Goal: Navigation & Orientation: Find specific page/section

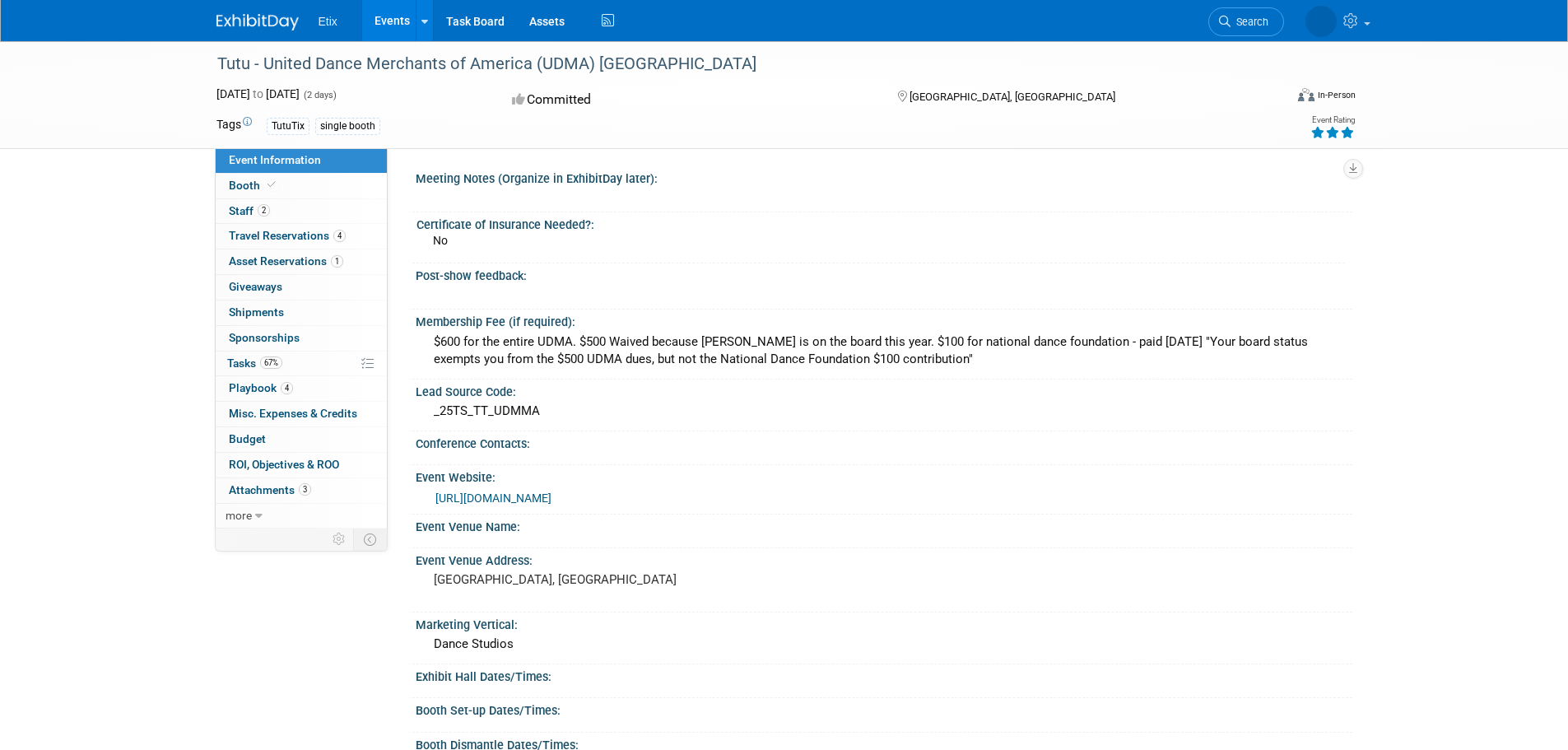
click at [402, 12] on link "Events" at bounding box center [392, 21] width 60 height 42
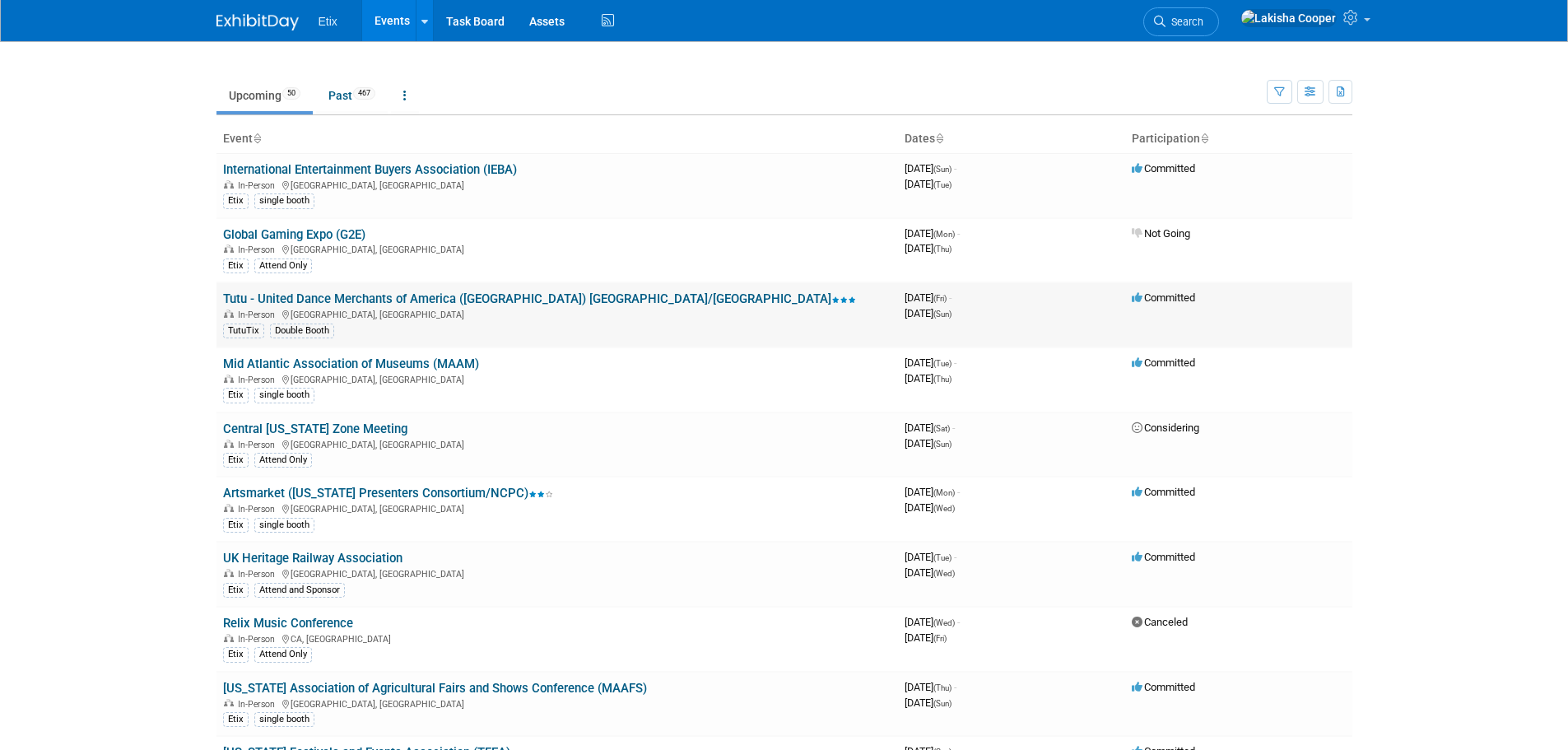
click at [300, 303] on link "Tutu - United Dance Merchants of America ([GEOGRAPHIC_DATA]) [GEOGRAPHIC_DATA]/…" at bounding box center [539, 299] width 633 height 15
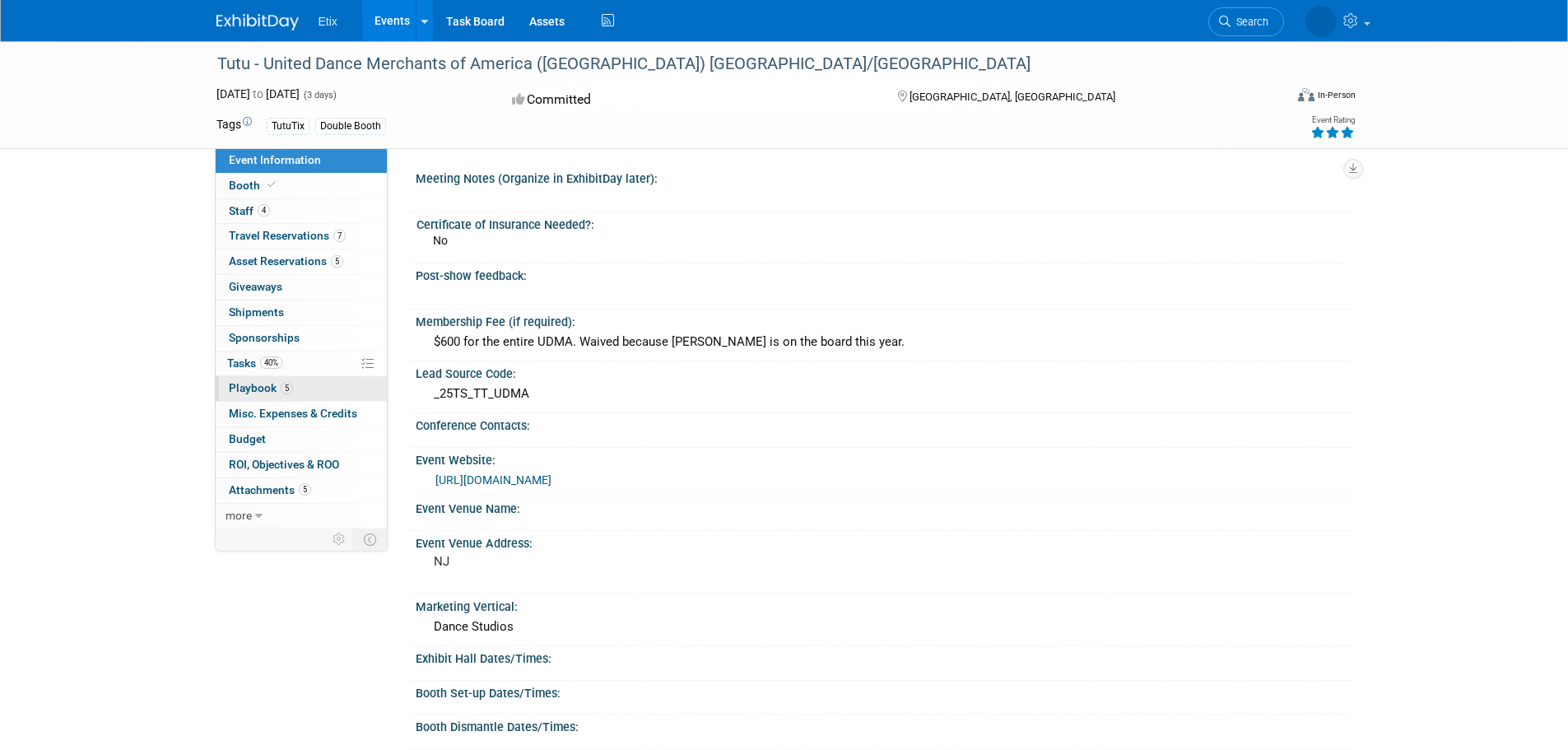
click at [272, 392] on span "Playbook 5" at bounding box center [261, 388] width 64 height 13
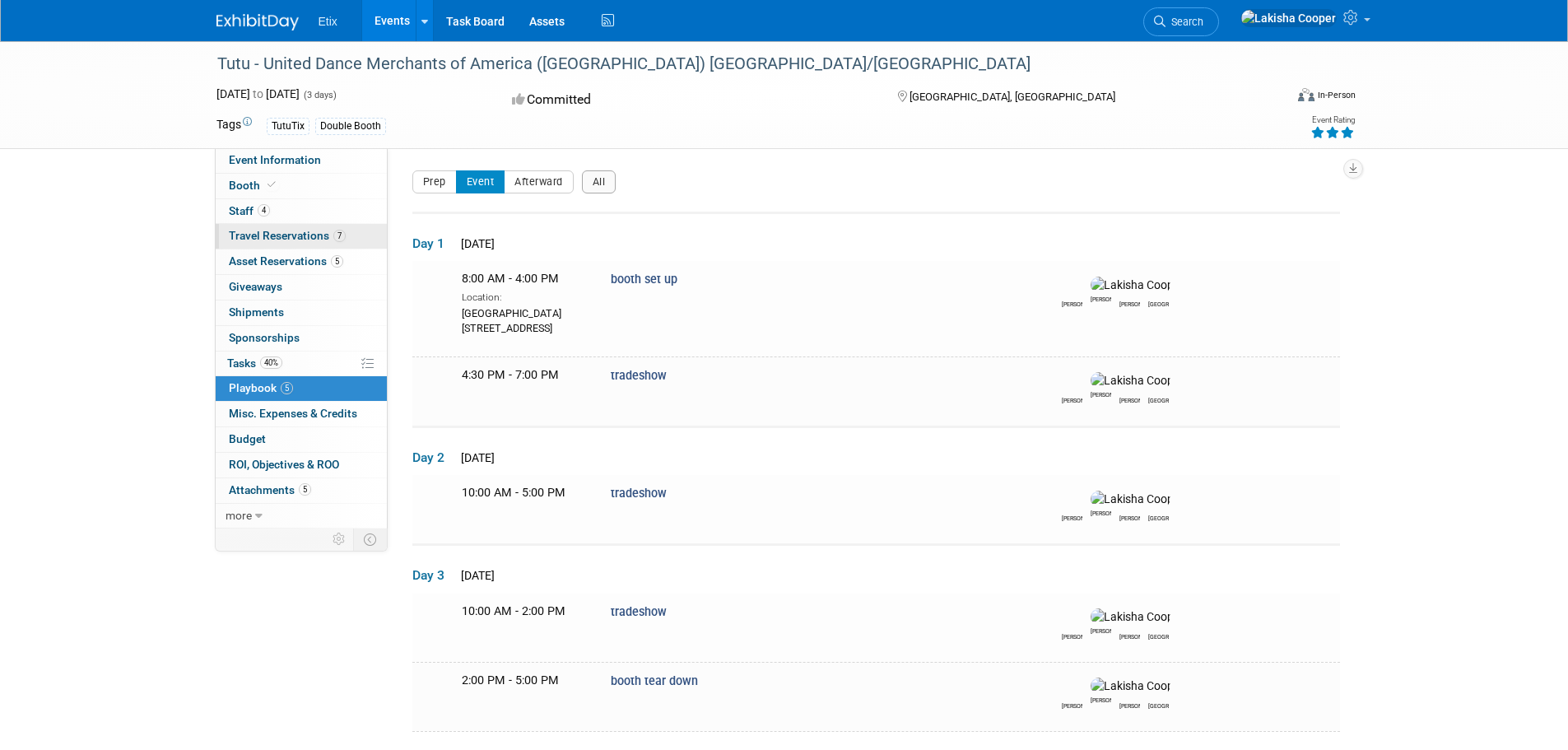
click at [281, 234] on span "Travel Reservations 7" at bounding box center [288, 236] width 117 height 13
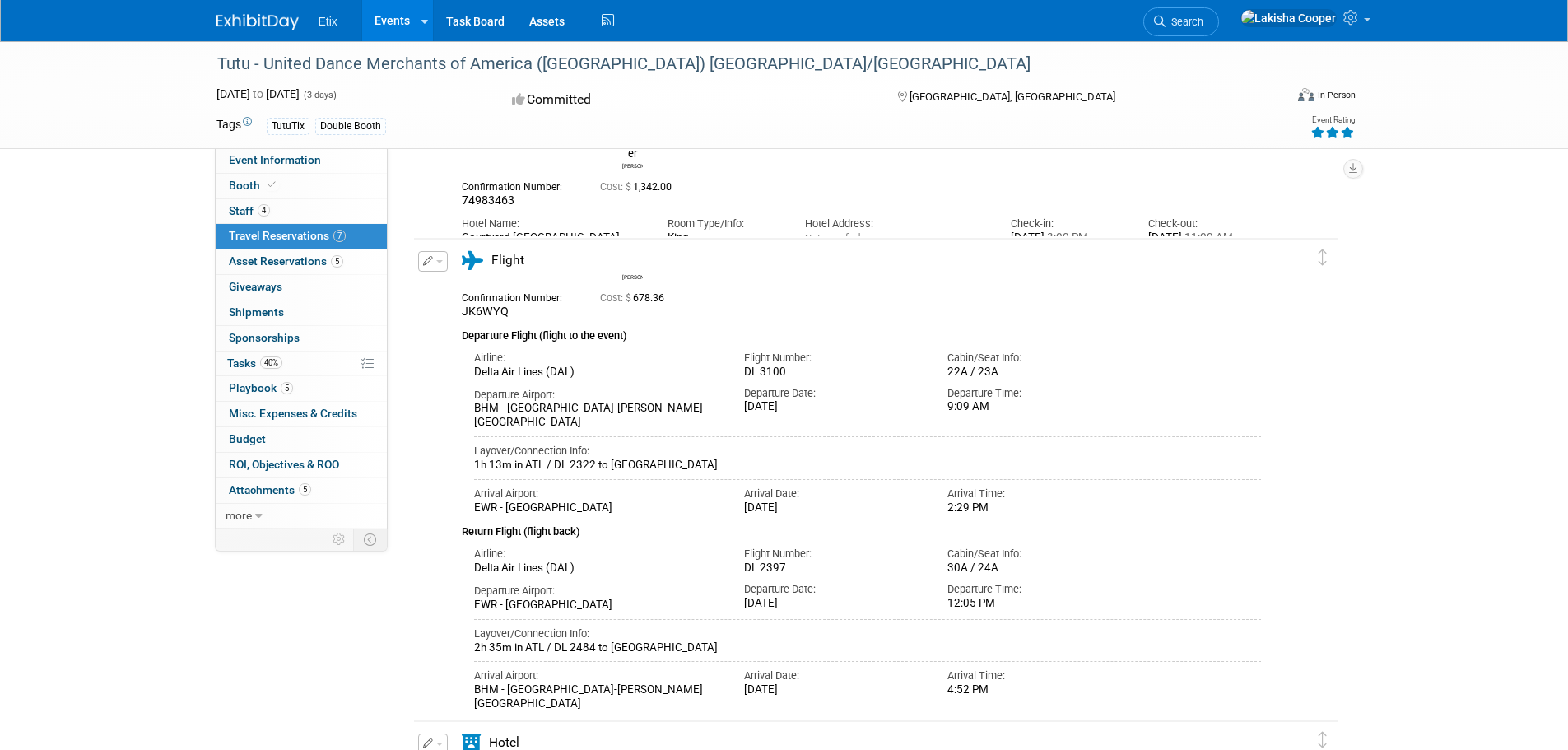
scroll to position [124, 0]
